Goal: Information Seeking & Learning: Learn about a topic

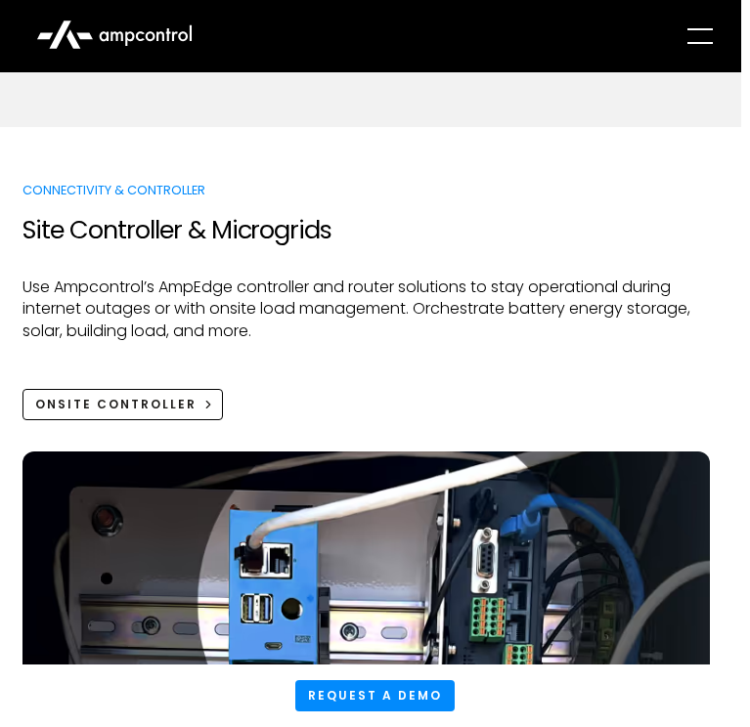
scroll to position [3473, 9]
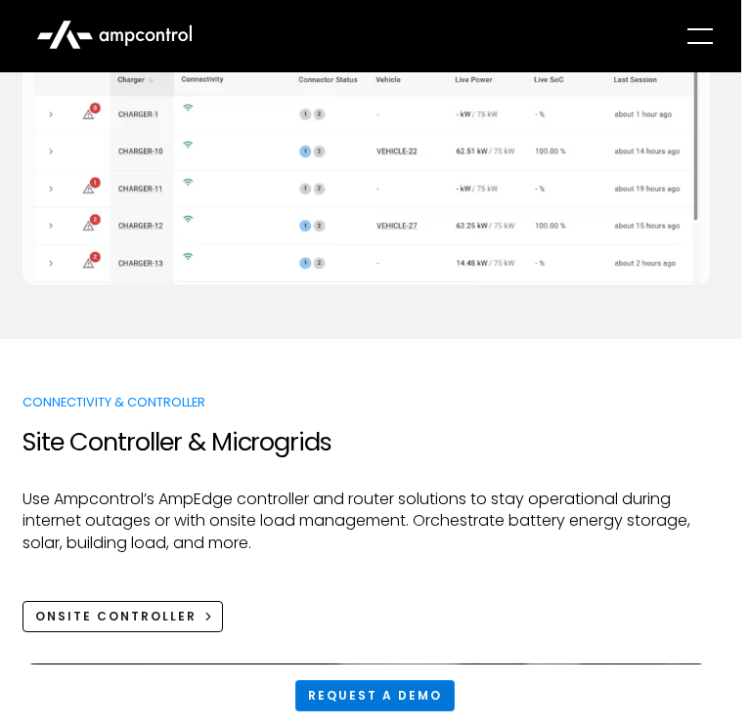
click at [365, 699] on link "Request a demo" at bounding box center [374, 695] width 159 height 31
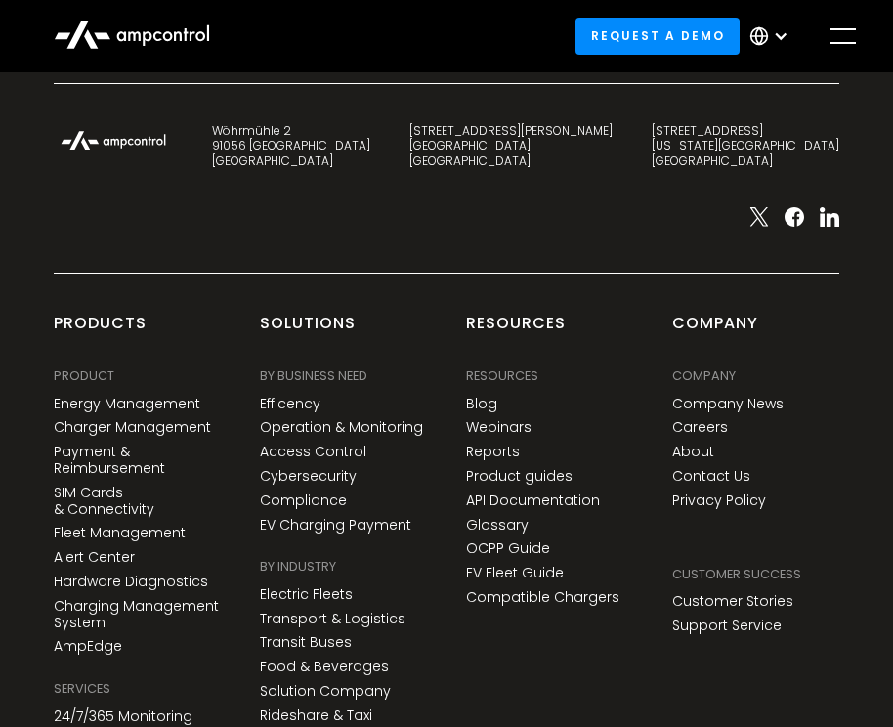
scroll to position [2055, 0]
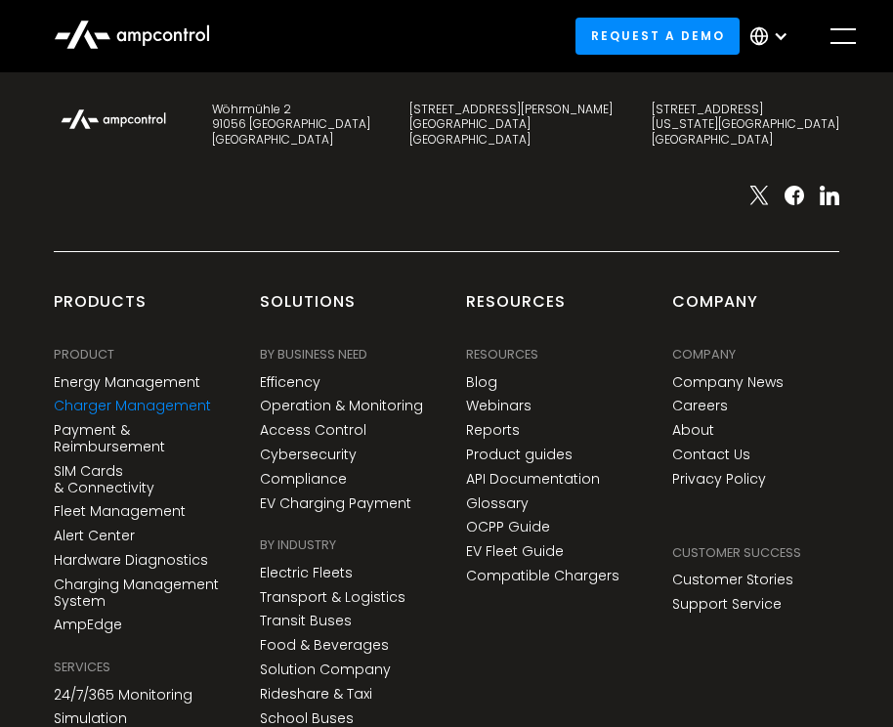
click at [144, 398] on link "Charger Management" at bounding box center [132, 406] width 157 height 17
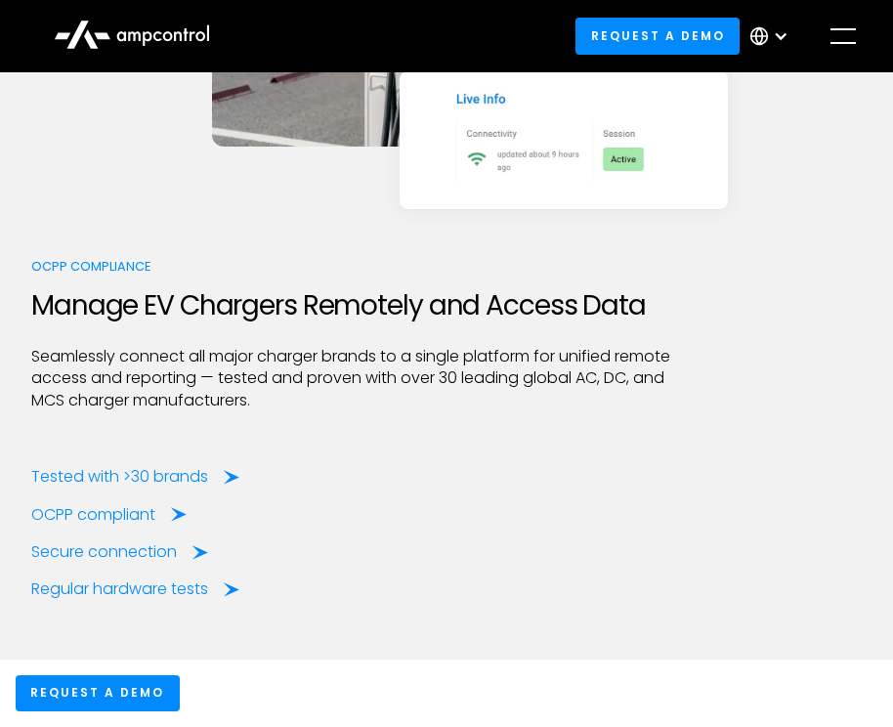
scroll to position [4429, 0]
